Goal: Information Seeking & Learning: Learn about a topic

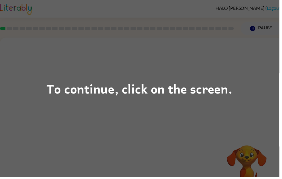
click at [103, 119] on div "To continue, click on the screen." at bounding box center [141, 89] width 282 height 179
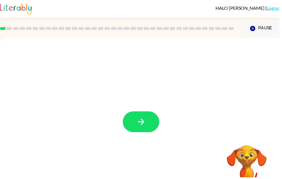
click at [138, 127] on icon "button" at bounding box center [143, 123] width 10 height 10
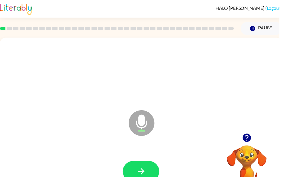
click at [132, 168] on button "button" at bounding box center [142, 173] width 37 height 21
click at [152, 172] on button "button" at bounding box center [142, 173] width 37 height 21
click at [153, 176] on button "button" at bounding box center [142, 173] width 37 height 21
click at [141, 172] on icon "button" at bounding box center [143, 173] width 10 height 10
click at [147, 171] on icon "button" at bounding box center [143, 173] width 10 height 10
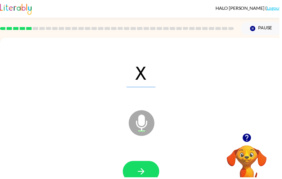
click at [141, 172] on icon "button" at bounding box center [143, 173] width 10 height 10
click at [140, 172] on icon "button" at bounding box center [143, 173] width 10 height 10
click at [138, 164] on button "button" at bounding box center [142, 173] width 37 height 21
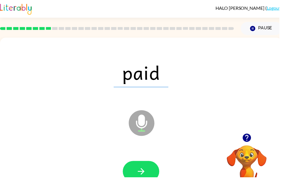
click at [142, 170] on icon "button" at bounding box center [143, 173] width 10 height 10
click at [136, 172] on button "button" at bounding box center [142, 173] width 37 height 21
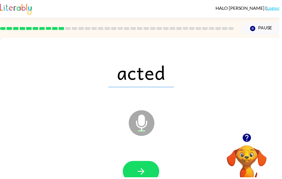
click at [142, 177] on icon "button" at bounding box center [143, 173] width 10 height 10
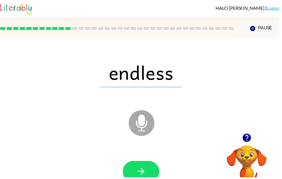
click at [145, 166] on button "button" at bounding box center [142, 173] width 37 height 21
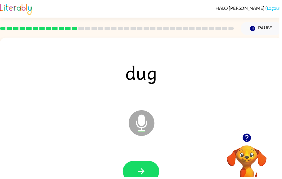
click at [139, 166] on button "button" at bounding box center [142, 173] width 37 height 21
click at [136, 169] on button "button" at bounding box center [142, 173] width 37 height 21
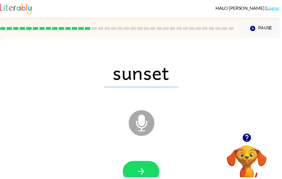
click at [146, 172] on icon "button" at bounding box center [143, 173] width 10 height 10
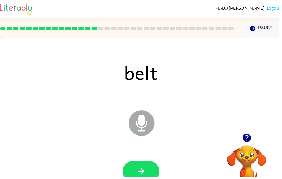
click at [140, 176] on icon "button" at bounding box center [143, 173] width 10 height 10
click at [145, 175] on icon "button" at bounding box center [143, 173] width 10 height 10
click at [140, 160] on div at bounding box center [142, 173] width 273 height 47
click at [148, 167] on button "button" at bounding box center [142, 173] width 37 height 21
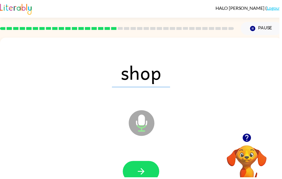
click at [132, 171] on button "button" at bounding box center [142, 173] width 37 height 21
click at [147, 166] on button "button" at bounding box center [142, 173] width 37 height 21
click at [133, 177] on button "button" at bounding box center [142, 173] width 37 height 21
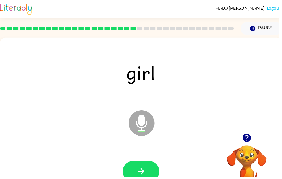
click at [138, 179] on button "button" at bounding box center [142, 173] width 37 height 21
click at [150, 177] on button "button" at bounding box center [142, 173] width 37 height 21
click at [146, 161] on div at bounding box center [142, 173] width 273 height 47
click at [140, 178] on icon "button" at bounding box center [143, 173] width 10 height 10
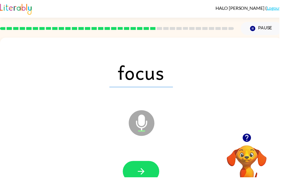
click at [142, 170] on icon "button" at bounding box center [143, 173] width 10 height 10
click at [142, 165] on button "button" at bounding box center [142, 173] width 37 height 21
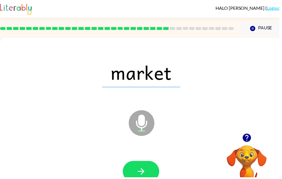
click at [138, 163] on button "button" at bounding box center [142, 173] width 37 height 21
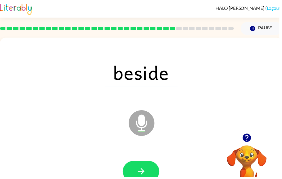
click at [138, 178] on icon "button" at bounding box center [143, 173] width 10 height 10
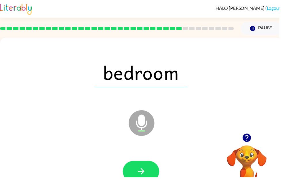
click at [140, 160] on div at bounding box center [142, 173] width 273 height 47
click at [139, 170] on icon "button" at bounding box center [143, 173] width 10 height 10
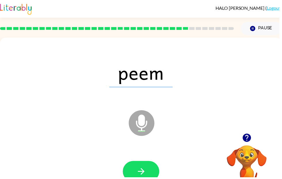
click at [139, 166] on button "button" at bounding box center [142, 173] width 37 height 21
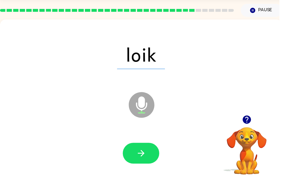
scroll to position [22, 0]
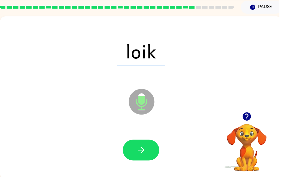
click at [145, 150] on icon "button" at bounding box center [143, 151] width 10 height 10
click at [143, 151] on icon "button" at bounding box center [143, 151] width 10 height 10
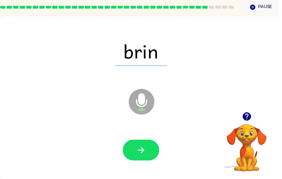
click at [146, 159] on button "button" at bounding box center [142, 151] width 37 height 21
click at [152, 146] on button "button" at bounding box center [142, 151] width 37 height 21
click at [147, 156] on icon "button" at bounding box center [143, 151] width 10 height 10
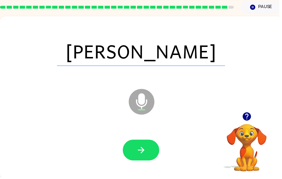
click at [153, 155] on button "button" at bounding box center [142, 151] width 37 height 21
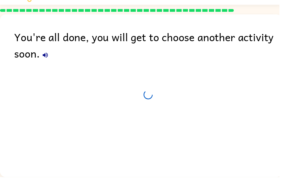
scroll to position [19, 0]
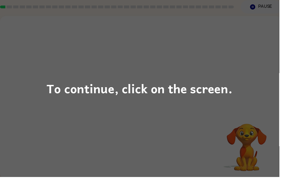
scroll to position [22, 0]
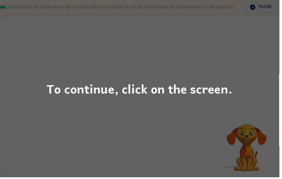
click at [168, 101] on div "To continue, click on the screen." at bounding box center [141, 89] width 282 height 179
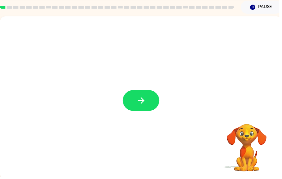
click at [143, 102] on icon "button" at bounding box center [143, 101] width 10 height 10
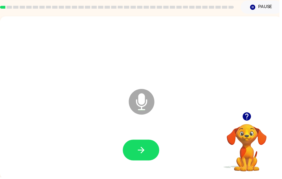
click at [153, 154] on button "button" at bounding box center [142, 151] width 37 height 21
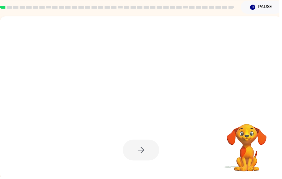
click at [153, 151] on div at bounding box center [142, 151] width 37 height 21
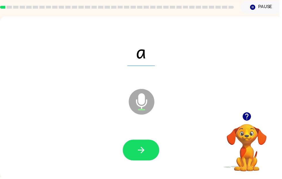
click at [140, 155] on icon "button" at bounding box center [143, 151] width 10 height 10
click at [148, 146] on button "button" at bounding box center [142, 151] width 37 height 21
click at [153, 138] on div at bounding box center [142, 151] width 273 height 47
click at [152, 149] on button "button" at bounding box center [142, 151] width 37 height 21
click at [161, 151] on button "button" at bounding box center [142, 151] width 37 height 21
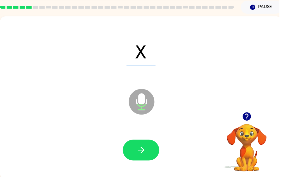
click at [156, 149] on button "button" at bounding box center [142, 151] width 37 height 21
click at [143, 149] on icon "button" at bounding box center [142, 151] width 7 height 7
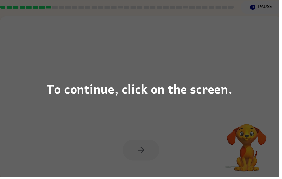
click at [170, 118] on div "To continue, click on the screen." at bounding box center [141, 89] width 282 height 179
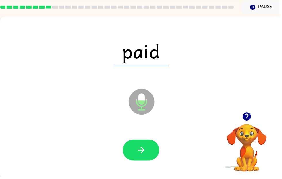
click at [148, 155] on button "button" at bounding box center [142, 151] width 37 height 21
click at [145, 153] on icon "button" at bounding box center [142, 151] width 7 height 7
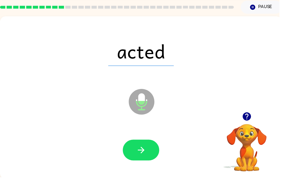
click at [149, 142] on button "button" at bounding box center [142, 151] width 37 height 21
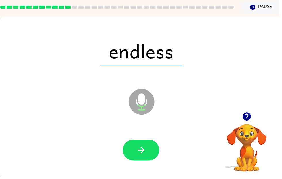
click at [144, 150] on icon "button" at bounding box center [142, 151] width 7 height 7
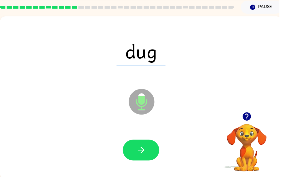
click at [146, 147] on icon "button" at bounding box center [143, 151] width 10 height 10
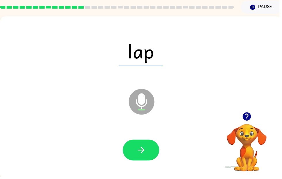
click at [144, 147] on icon "button" at bounding box center [143, 151] width 10 height 10
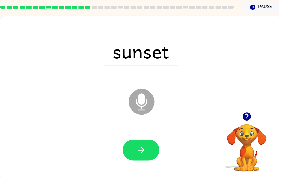
click at [147, 150] on icon "button" at bounding box center [143, 151] width 10 height 10
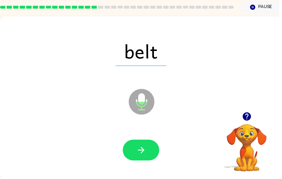
click at [143, 148] on icon "button" at bounding box center [143, 151] width 10 height 10
click at [144, 132] on div at bounding box center [142, 151] width 273 height 47
click at [148, 141] on button "button" at bounding box center [142, 151] width 37 height 21
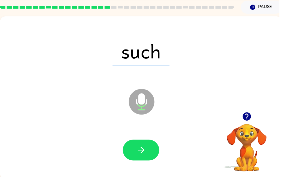
click at [144, 146] on button "button" at bounding box center [142, 151] width 37 height 21
click at [144, 148] on icon "button" at bounding box center [143, 151] width 10 height 10
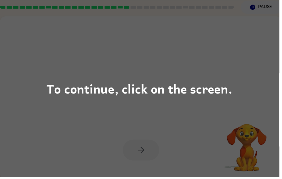
click at [165, 121] on div "To continue, click on the screen." at bounding box center [141, 89] width 282 height 179
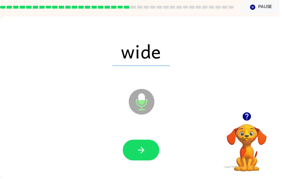
click at [150, 148] on button "button" at bounding box center [142, 151] width 37 height 21
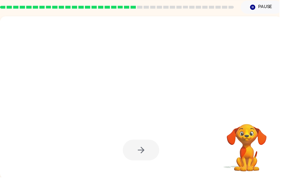
click at [148, 150] on div at bounding box center [142, 151] width 37 height 21
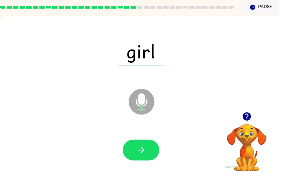
click at [149, 146] on button "button" at bounding box center [142, 151] width 37 height 21
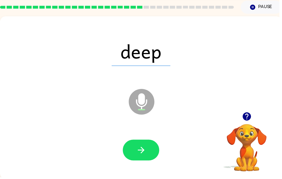
click at [148, 143] on button "button" at bounding box center [142, 151] width 37 height 21
click at [142, 148] on icon "button" at bounding box center [143, 151] width 10 height 10
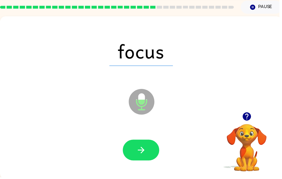
scroll to position [21, 0]
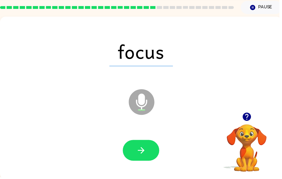
click at [144, 147] on icon "button" at bounding box center [143, 152] width 10 height 10
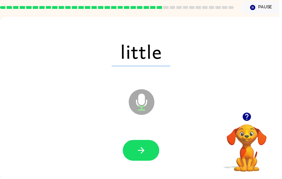
click at [146, 151] on icon "button" at bounding box center [143, 152] width 10 height 10
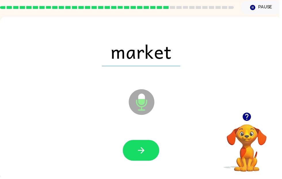
click at [145, 148] on icon "button" at bounding box center [143, 152] width 10 height 10
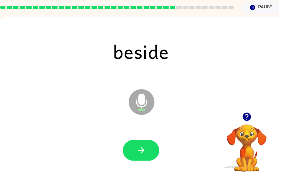
click at [145, 150] on icon "button" at bounding box center [143, 152] width 10 height 10
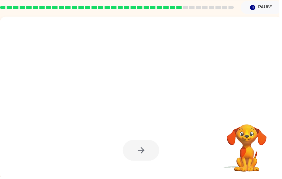
scroll to position [0, 0]
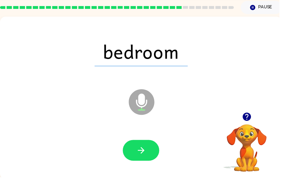
click at [144, 147] on icon "button" at bounding box center [143, 152] width 10 height 10
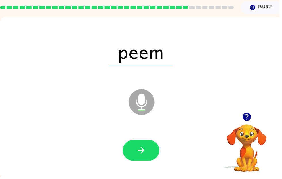
click at [144, 151] on icon "button" at bounding box center [142, 151] width 7 height 7
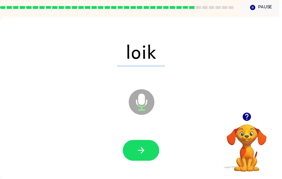
click at [146, 150] on icon "button" at bounding box center [143, 152] width 10 height 10
click at [146, 146] on button "button" at bounding box center [142, 151] width 37 height 21
click at [149, 149] on button "button" at bounding box center [142, 151] width 37 height 21
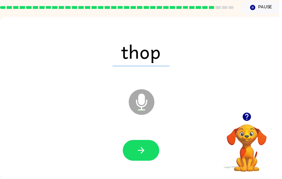
click at [136, 148] on button "button" at bounding box center [142, 151] width 37 height 21
click at [138, 148] on icon "button" at bounding box center [143, 152] width 10 height 10
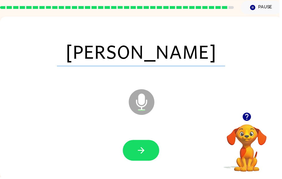
click at [145, 150] on icon "button" at bounding box center [143, 152] width 10 height 10
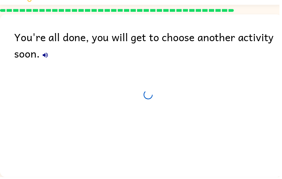
scroll to position [19, 0]
